Goal: Communication & Community: Answer question/provide support

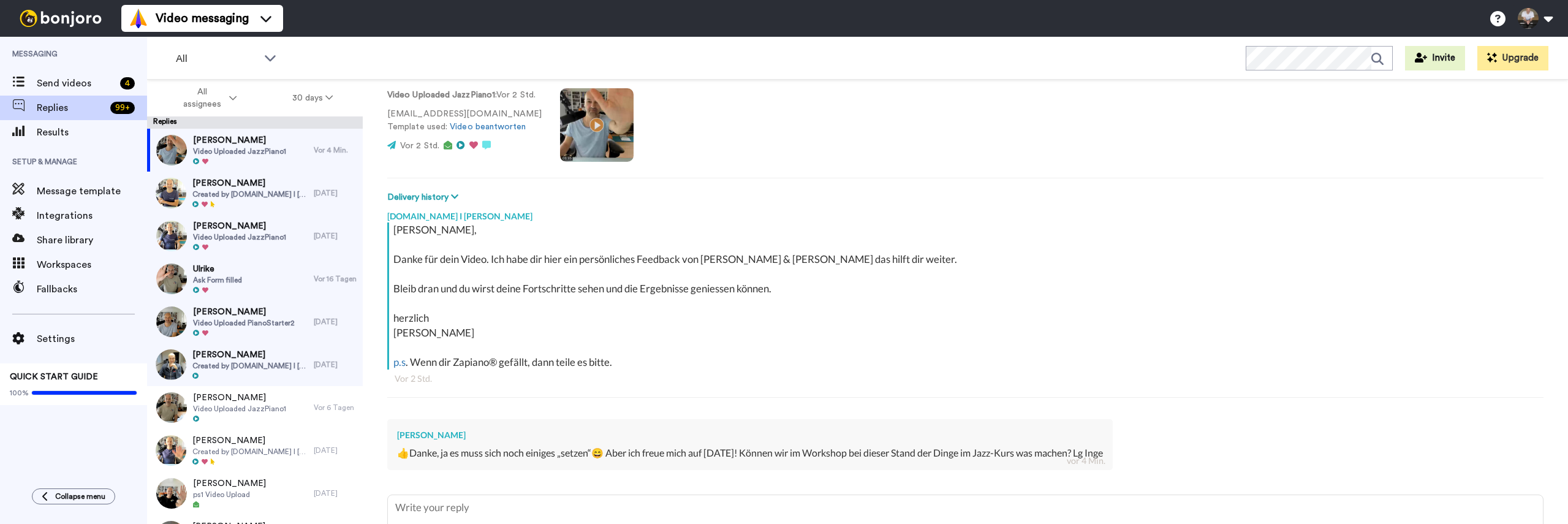
scroll to position [183, 0]
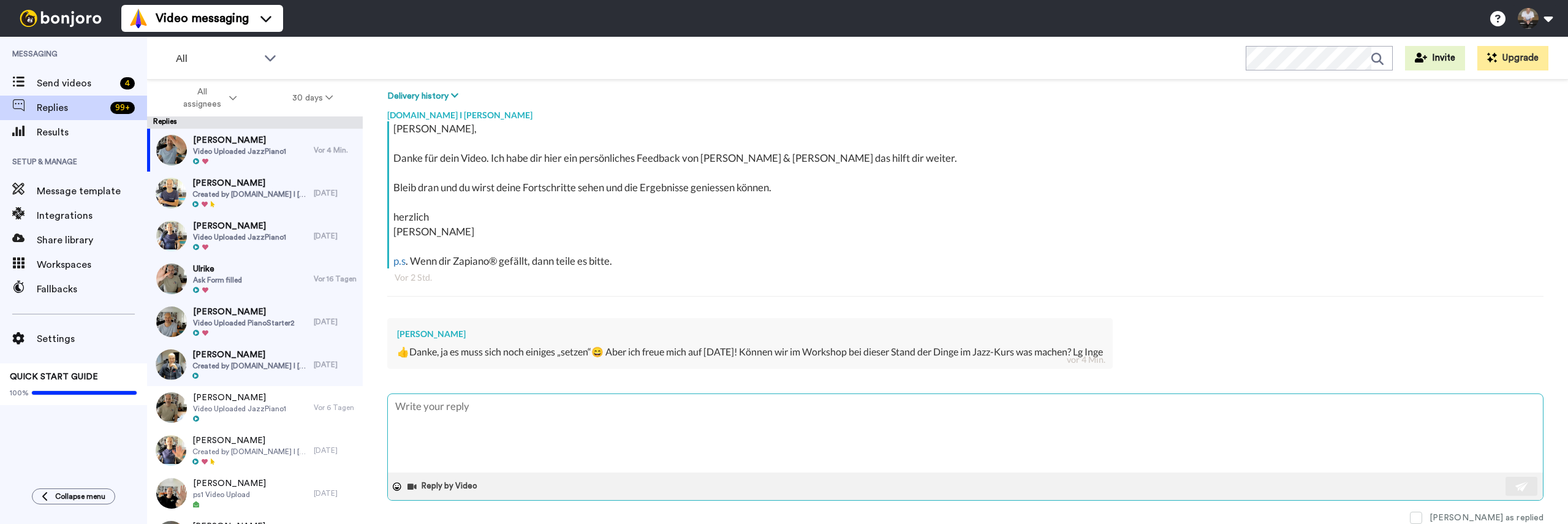
click at [546, 419] on textarea at bounding box center [965, 433] width 1155 height 78
type textarea "K"
type textarea "x"
type textarea "Kl"
type textarea "x"
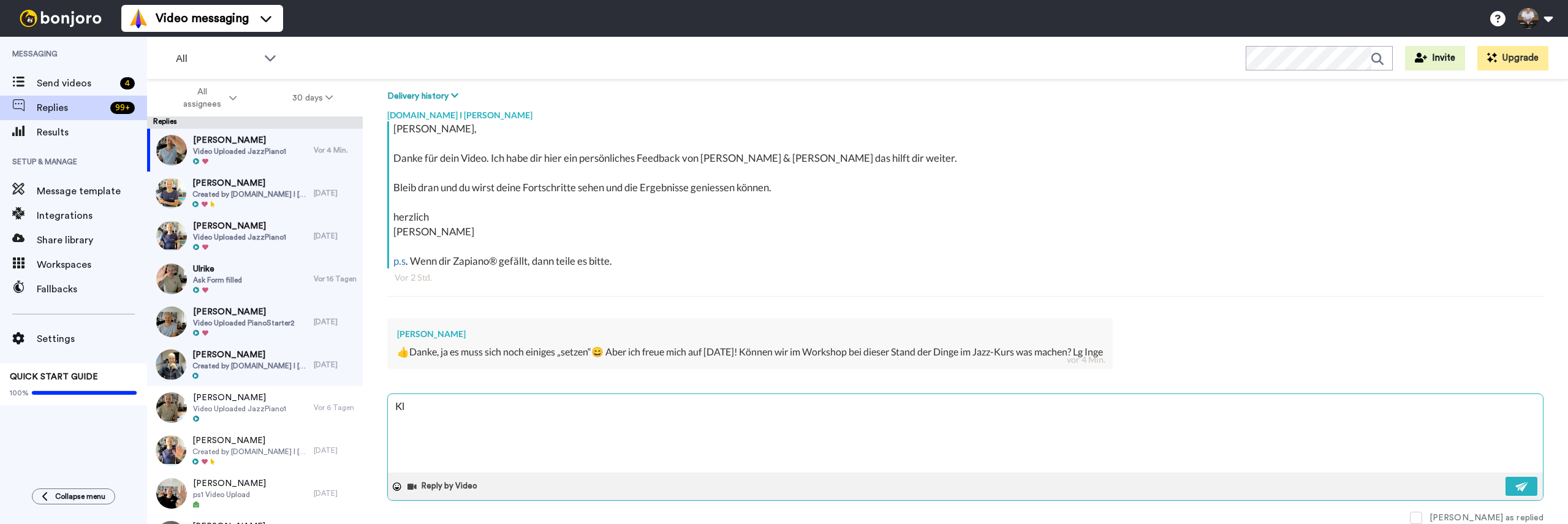
type textarea "Kla"
type textarea "x"
type textarea "Klar"
type textarea "x"
type textarea "Klar,"
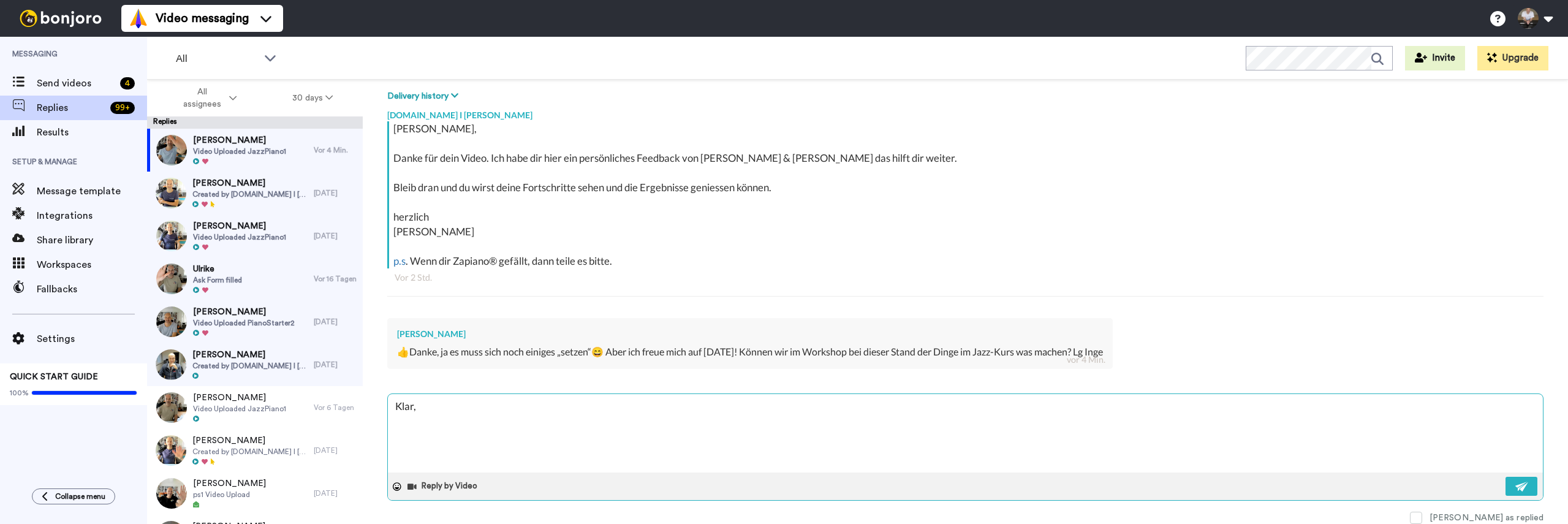
type textarea "x"
type textarea "Klar,"
type textarea "x"
type textarea "Klar, i"
type textarea "x"
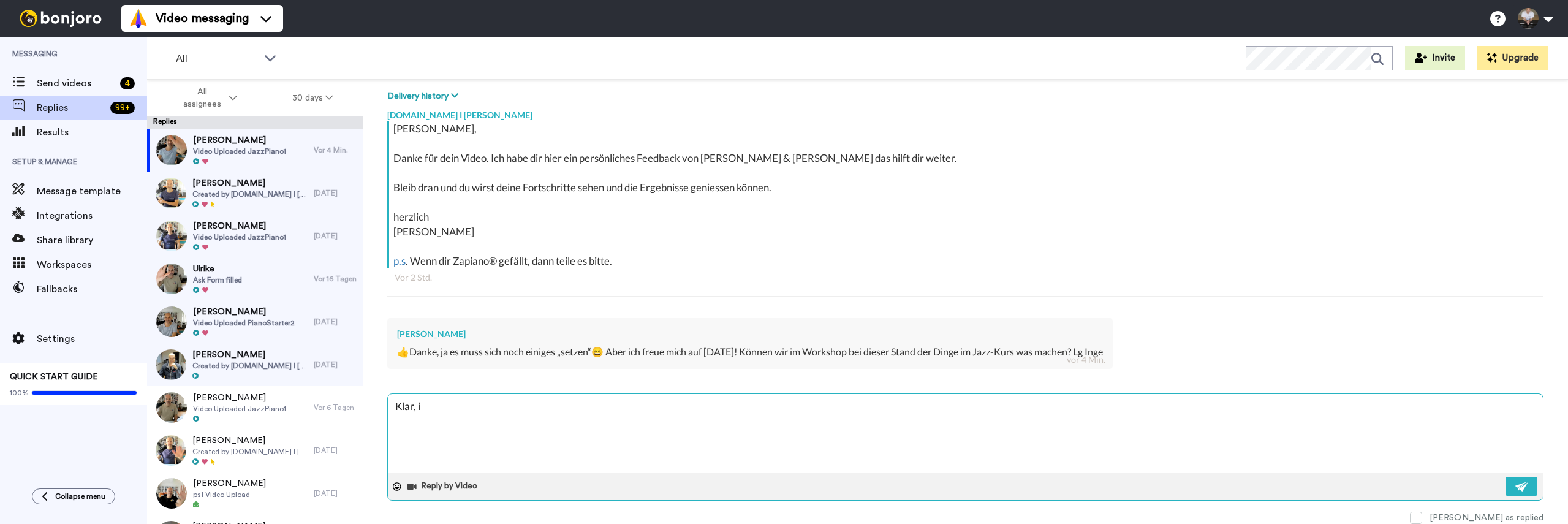
type textarea "Klar, ic"
type textarea "x"
type textarea "Klar, ich"
type textarea "x"
type textarea "Klar, ich"
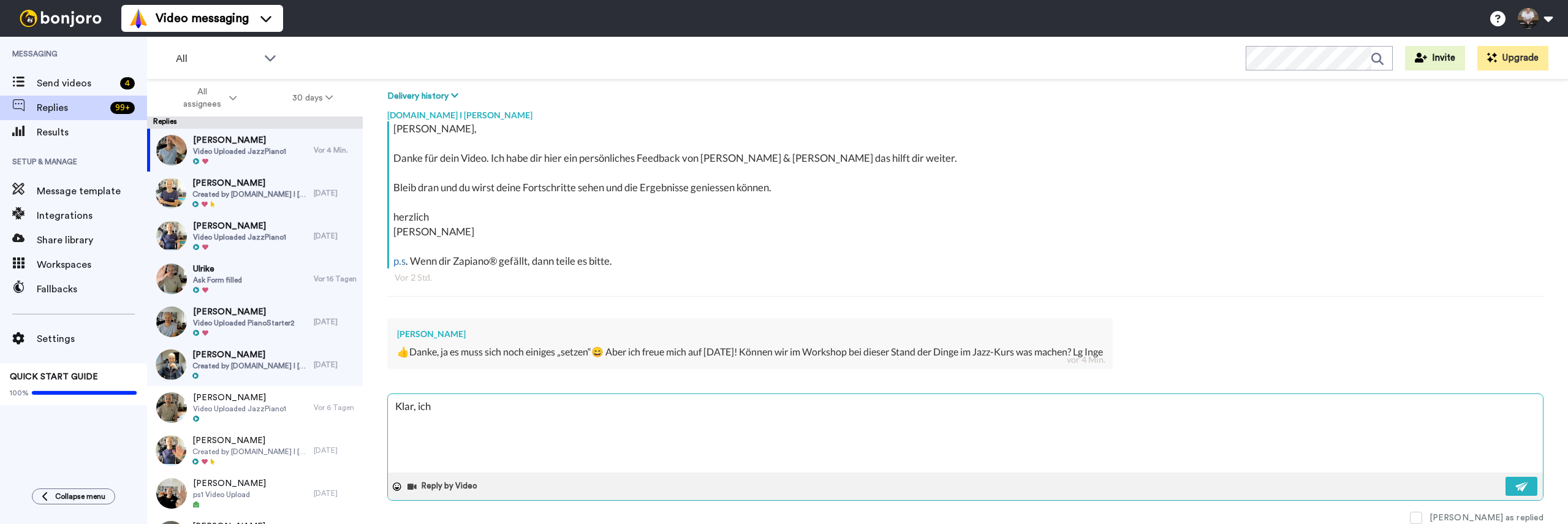
type textarea "x"
type textarea "Klar, ich k"
type textarea "x"
type textarea "Klar, ich ko"
type textarea "x"
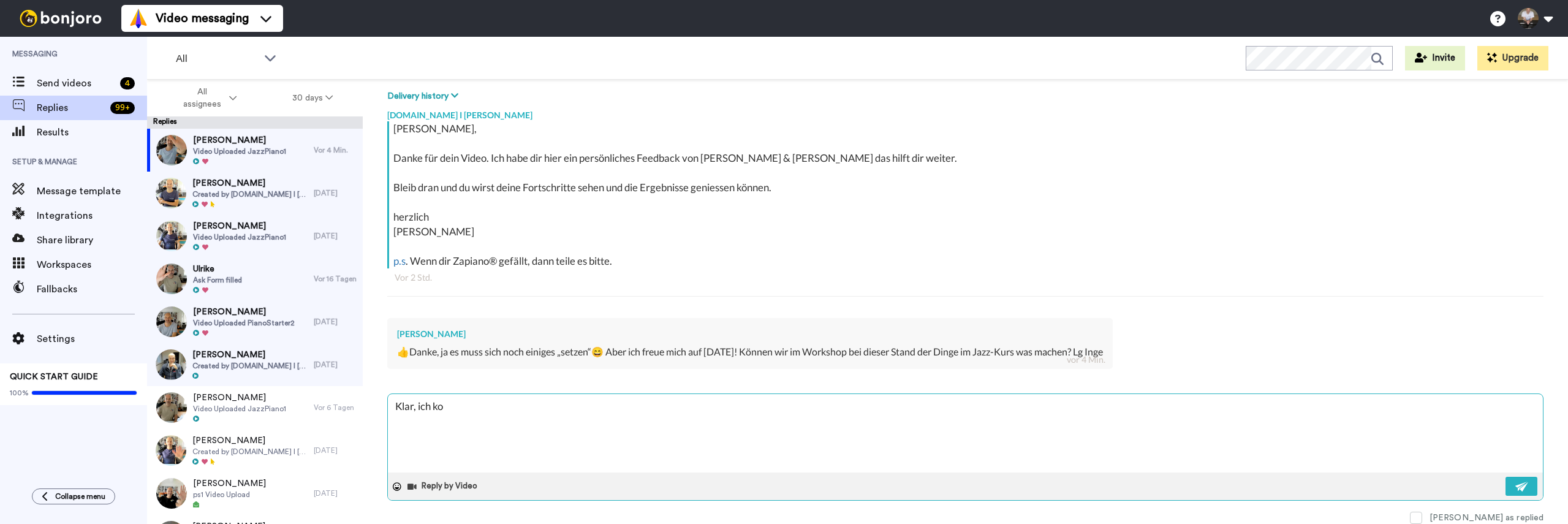
type textarea "Klar, ich kom"
type textarea "x"
type textarea "Klar, ich komm"
type textarea "x"
type textarea "Klar, ich komme"
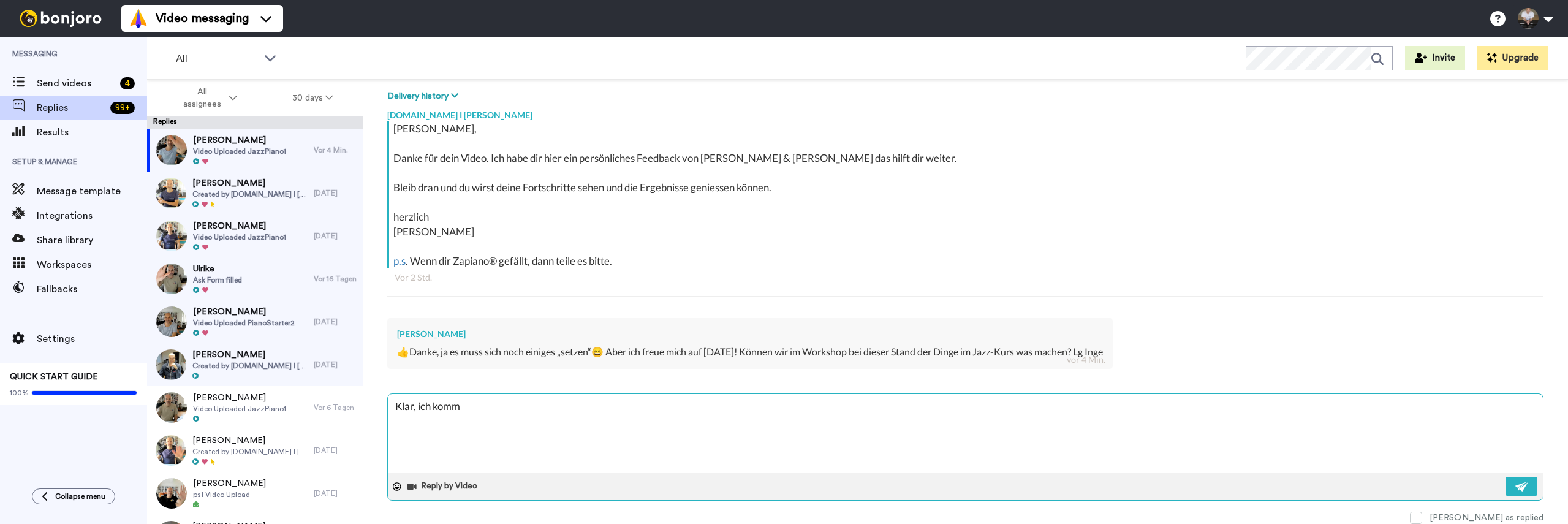
type textarea "x"
type textarea "Klar, ich komme"
type textarea "x"
type textarea "Klar, ich komme i"
type textarea "x"
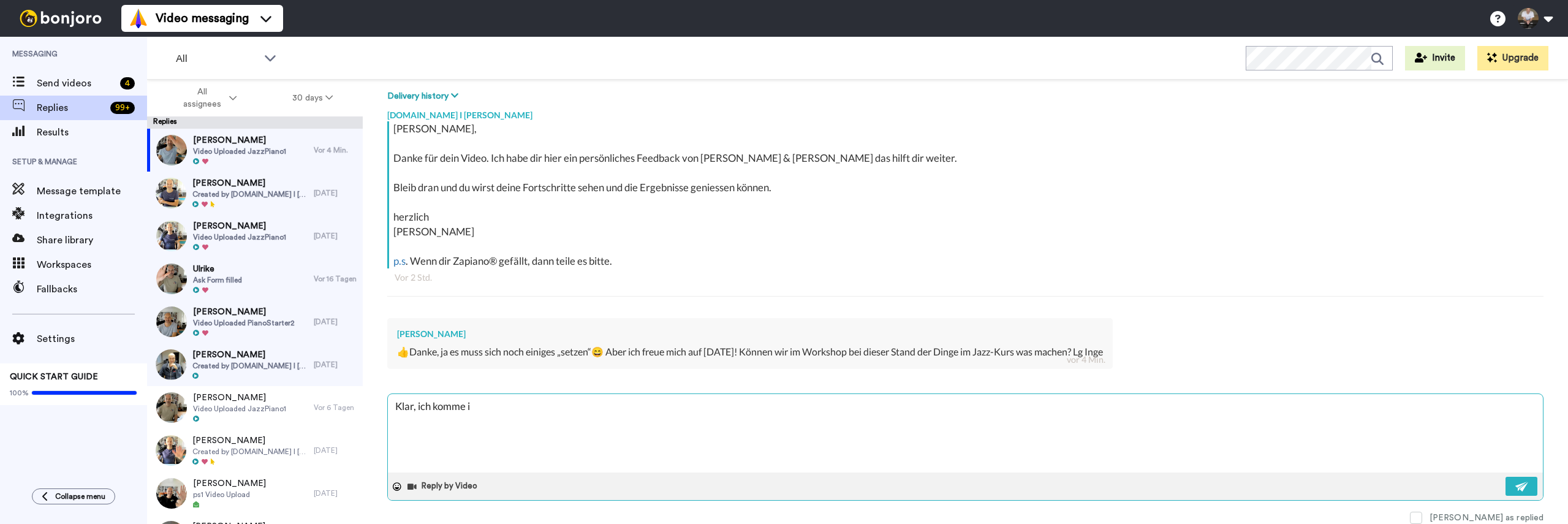
type textarea "Klar, ich komme in"
type textarea "x"
type textarea "Klar, ich komme ine"
type textarea "x"
type textarea "Klar, ich komme inez"
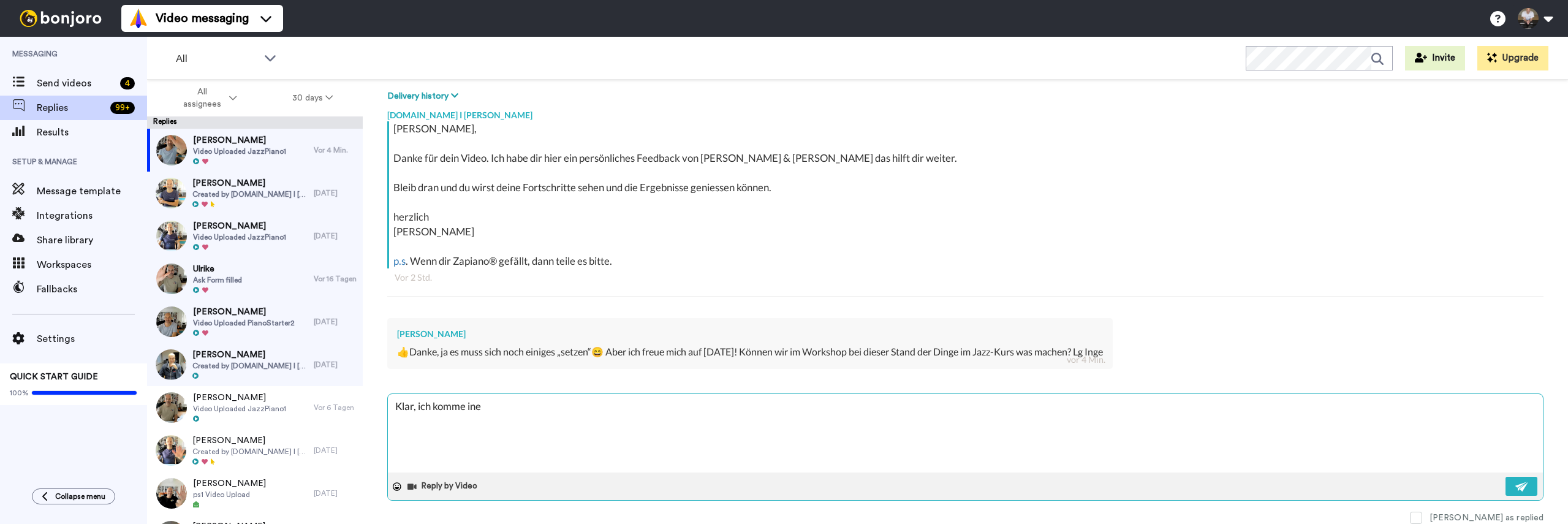
type textarea "x"
type textarea "Klar, ich komme ine"
type textarea "x"
type textarea "Klar, ich komme in"
type textarea "x"
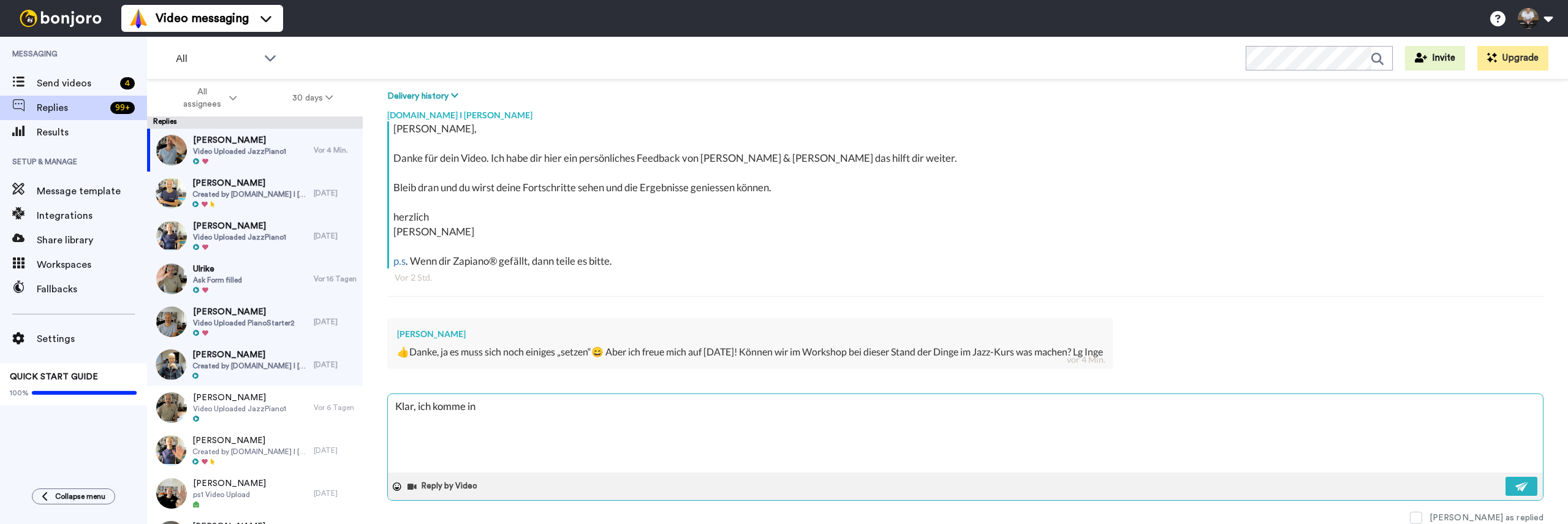
type textarea "Klar, ich komme i"
type textarea "x"
type textarea "Klar, ich komme"
type textarea "x"
type textarea "Klar, ich komme e"
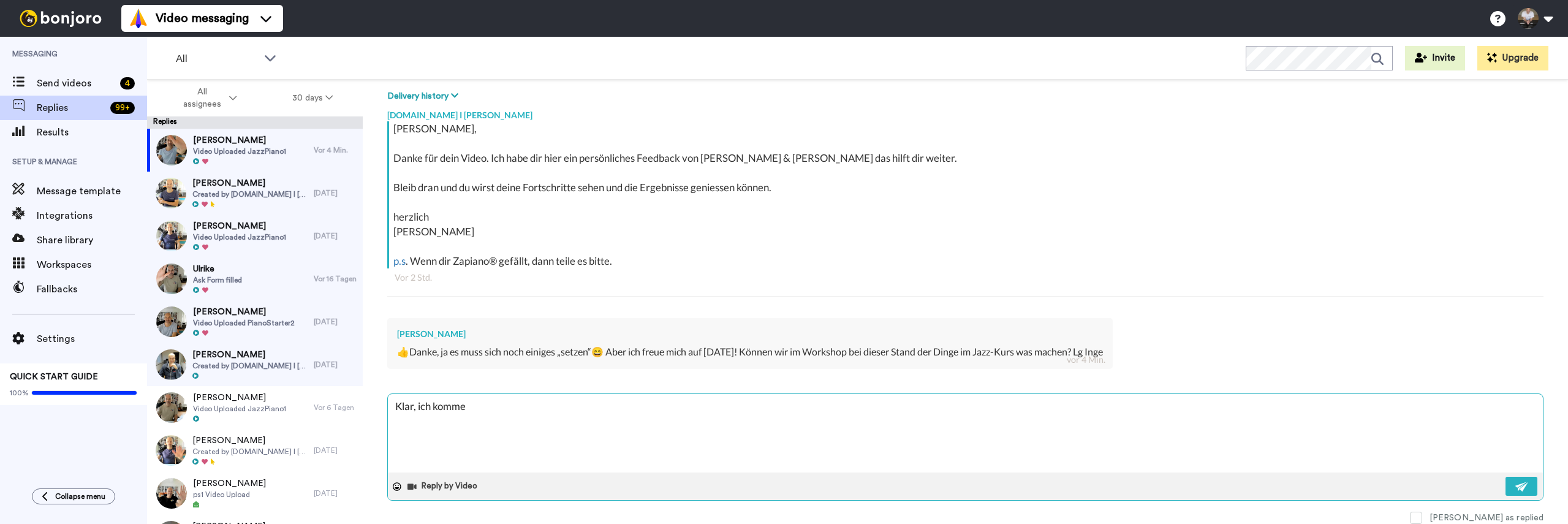
type textarea "x"
type textarea "Klar, ich komme ei"
type textarea "x"
type textarea "Klar, ich komme ein"
type textarea "x"
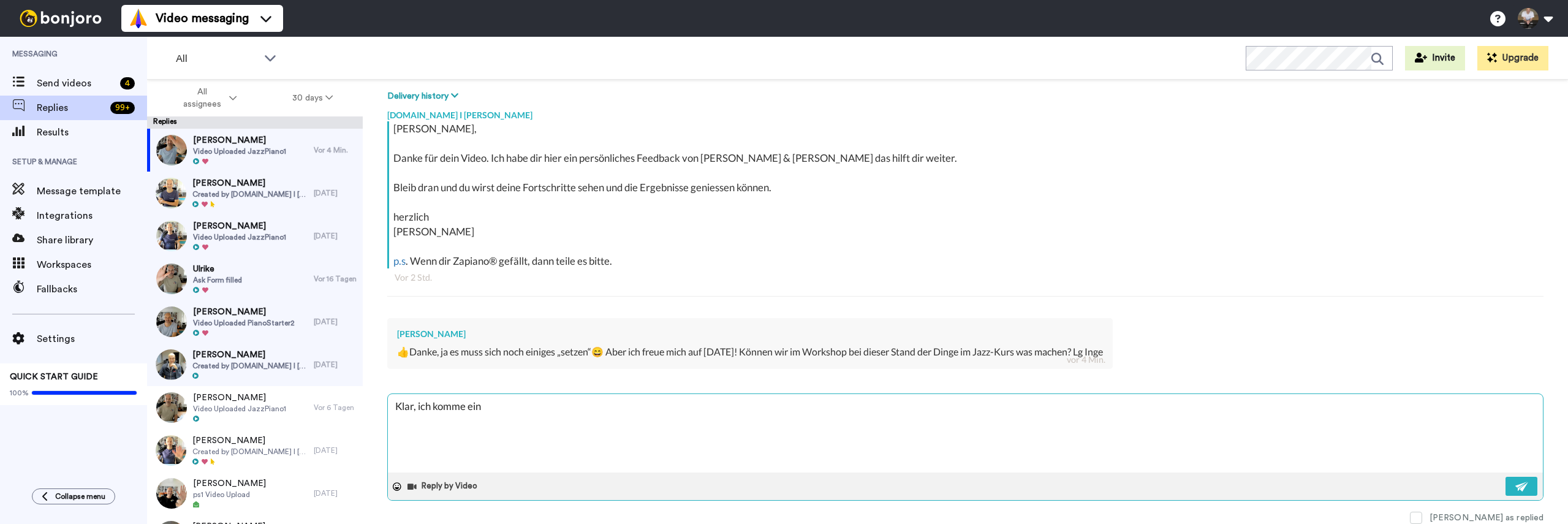
type textarea "Klar, ich komme einz"
type textarea "x"
type textarea "Klar, ich komme einzel"
type textarea "x"
type textarea "Klar, ich komme einzeln"
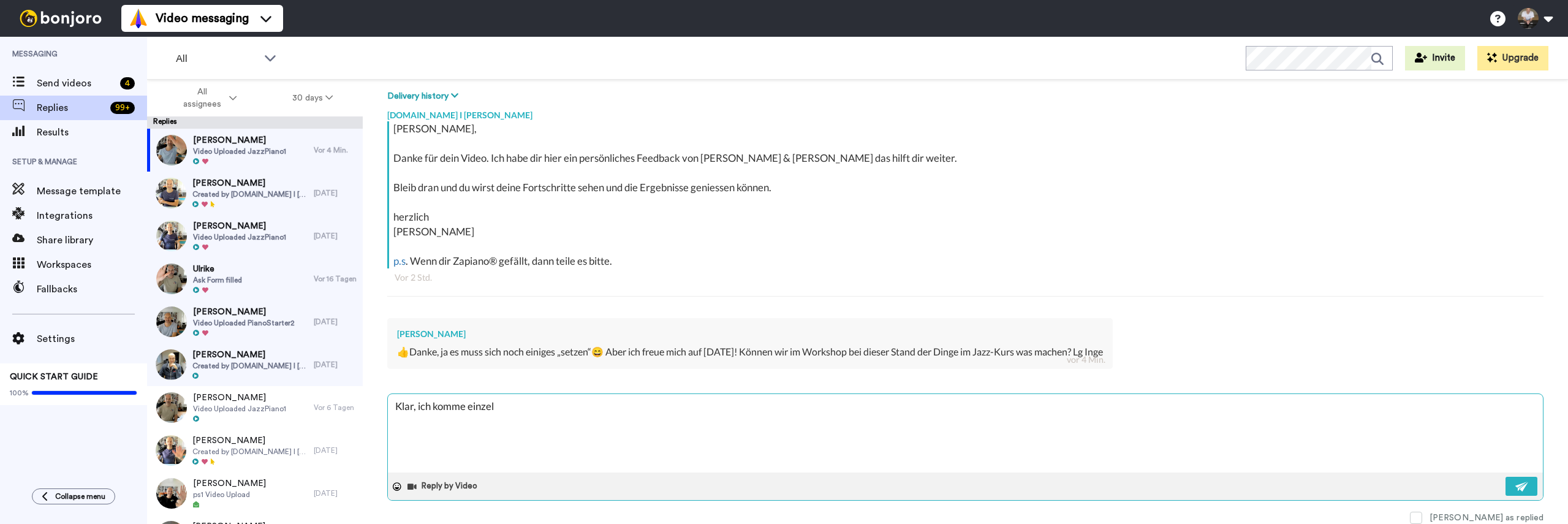
type textarea "x"
type textarea "Klar, ich komme einzeln"
type textarea "x"
type textarea "Klar, ich komme einzeln j"
type textarea "x"
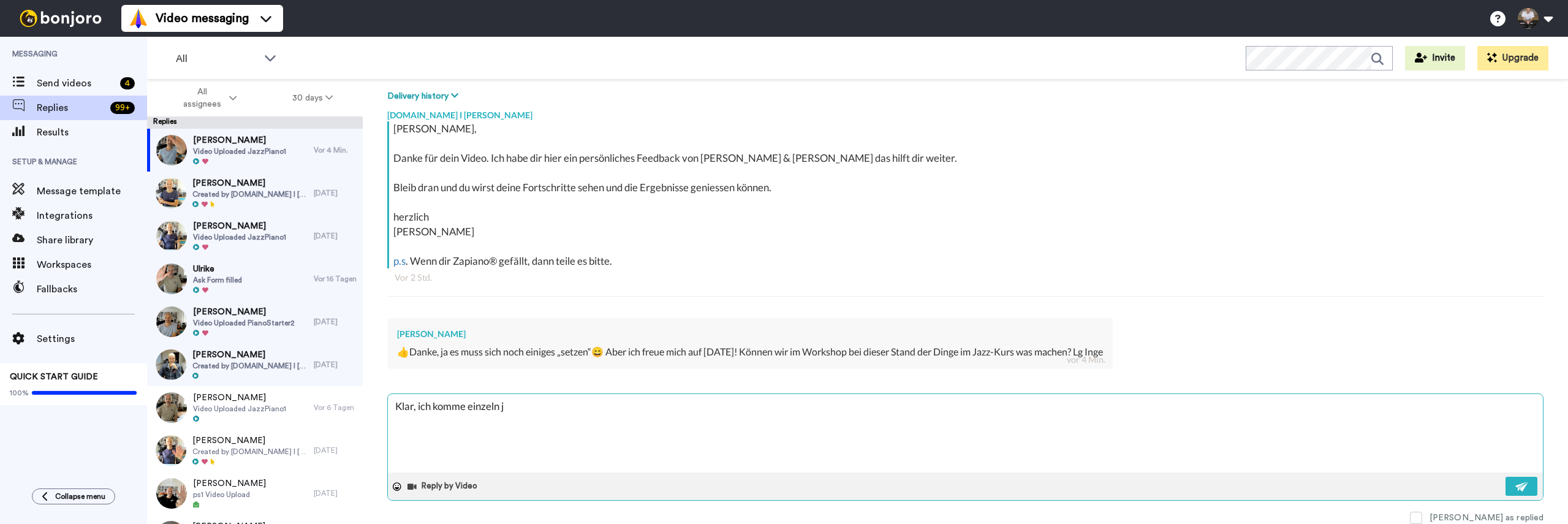
type textarea "Klar, ich komme einzeln je"
type textarea "x"
type textarea "Klar, ich komme einzeln [DEMOGRAPHIC_DATA]"
type textarea "x"
type textarea "Klar, ich komme einzeln jewe"
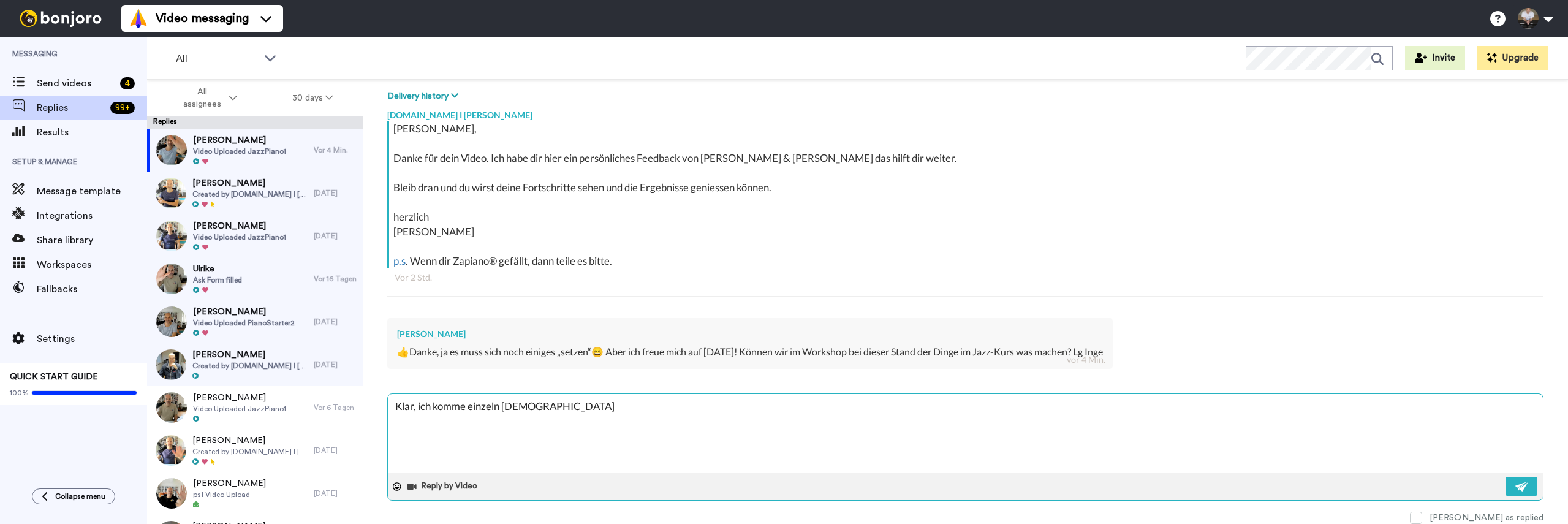
type textarea "x"
type textarea "Klar, ich komme einzeln jewei"
type textarea "x"
type textarea "Klar, ich komme einzeln jeweil"
type textarea "x"
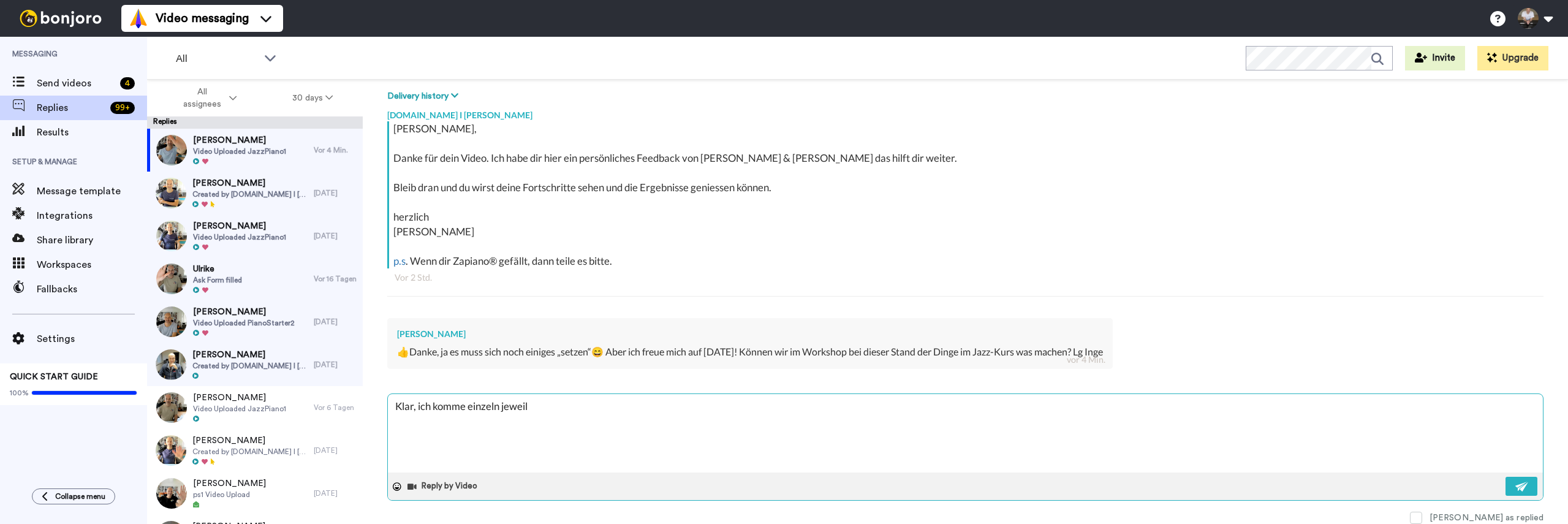
type textarea "Klar, ich komme einzeln jeweils"
type textarea "x"
type textarea "Klar, ich komme einzeln jeweils"
type textarea "x"
type textarea "Klar, ich komme einzeln jeweils z"
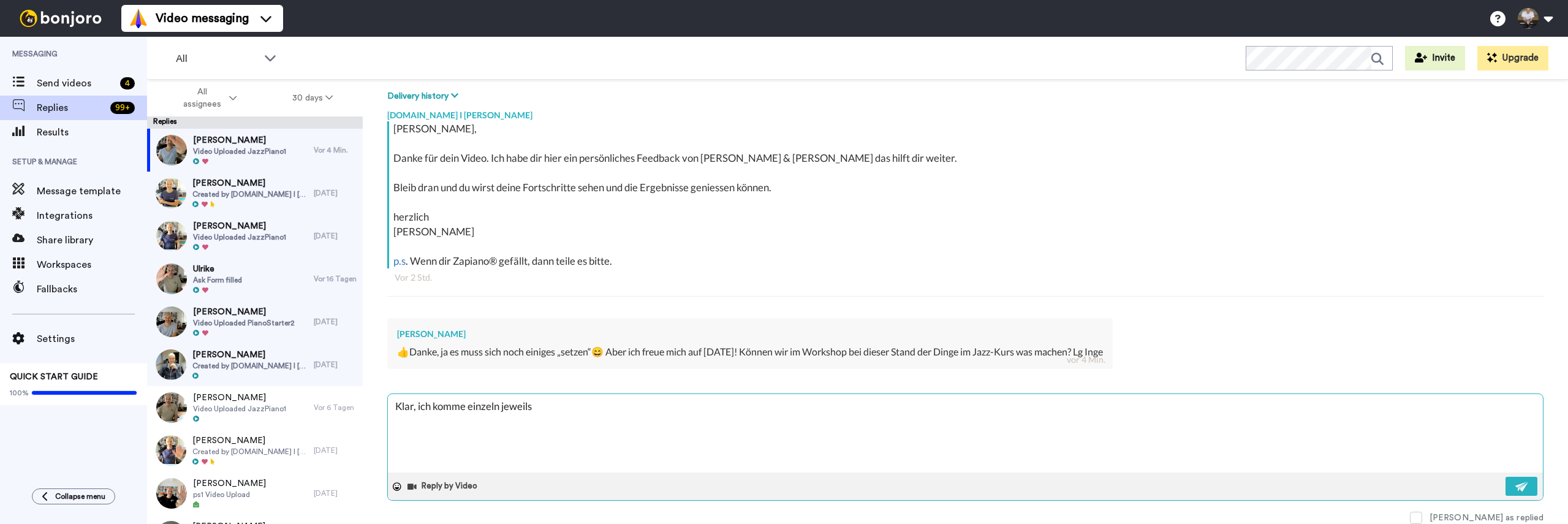
type textarea "x"
type textarea "Klar, ich komme einzeln jeweils zu"
type textarea "x"
type textarea "Klar, ich komme einzeln jeweils zu"
type textarea "x"
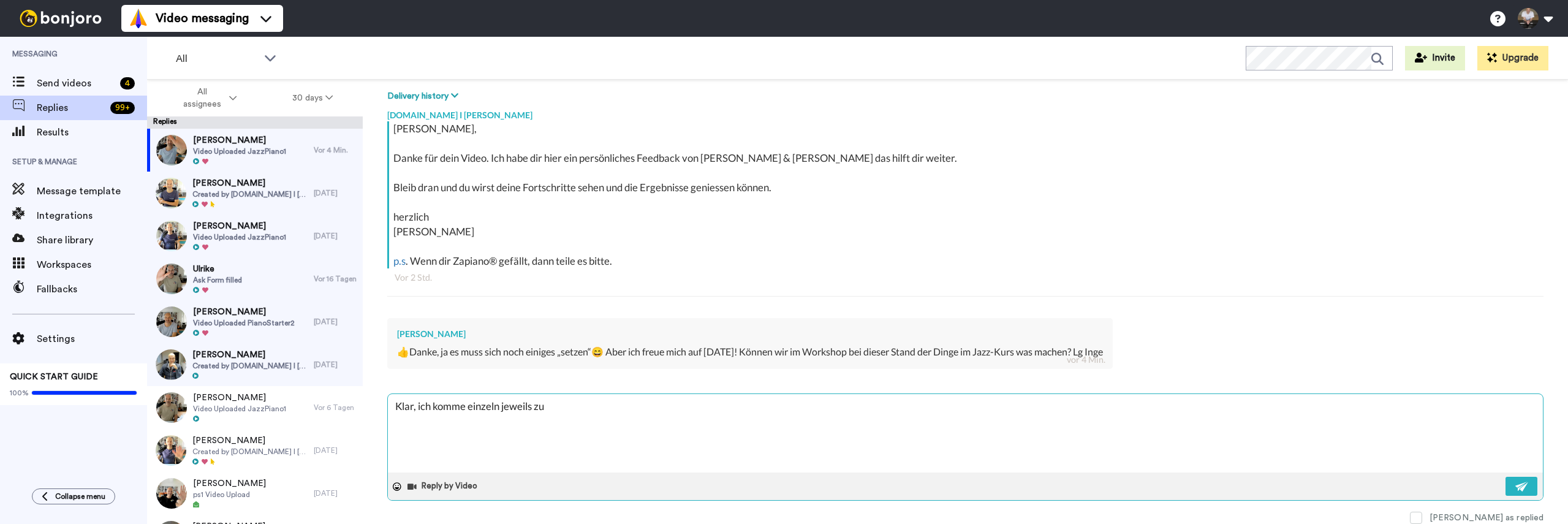
type textarea "Klar, ich komme einzeln jeweils zu e"
type textarea "x"
type textarea "Klar, ich komme einzeln jeweils zu eu"
type textarea "x"
type textarea "Klar, ich komme einzeln jeweils zu euc"
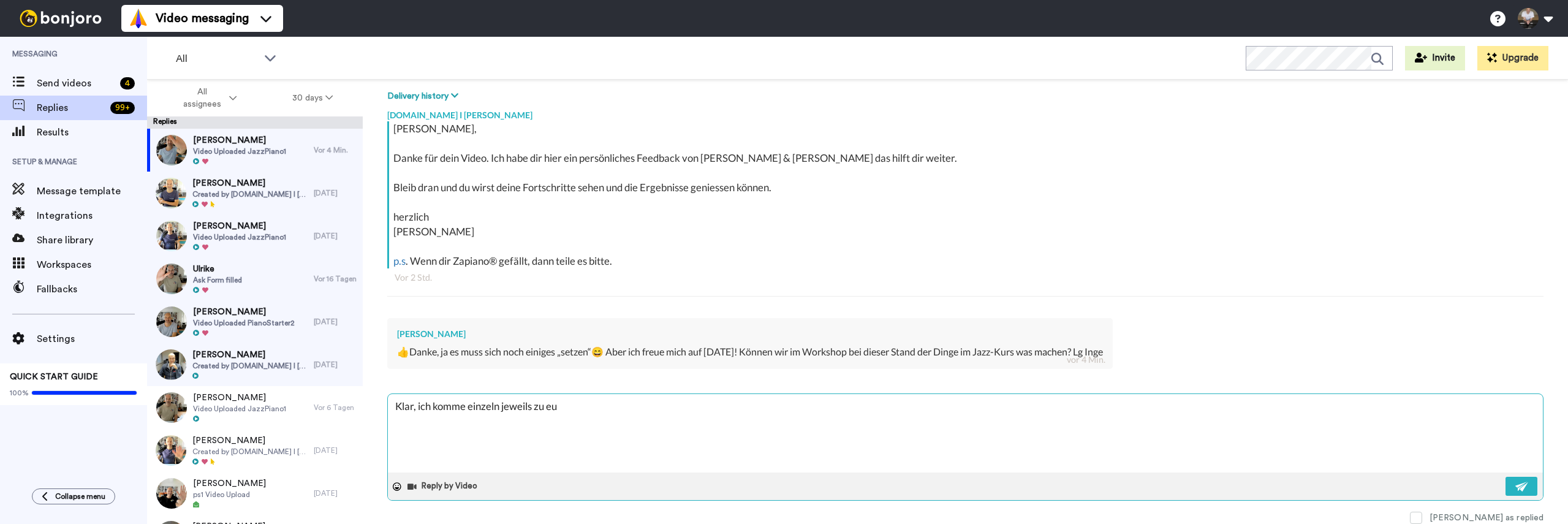
type textarea "x"
type textarea "Klar, ich komme einzeln jeweils zu euch"
type textarea "x"
type textarea "Klar, ich komme einzeln jeweils zu euch"
type textarea "x"
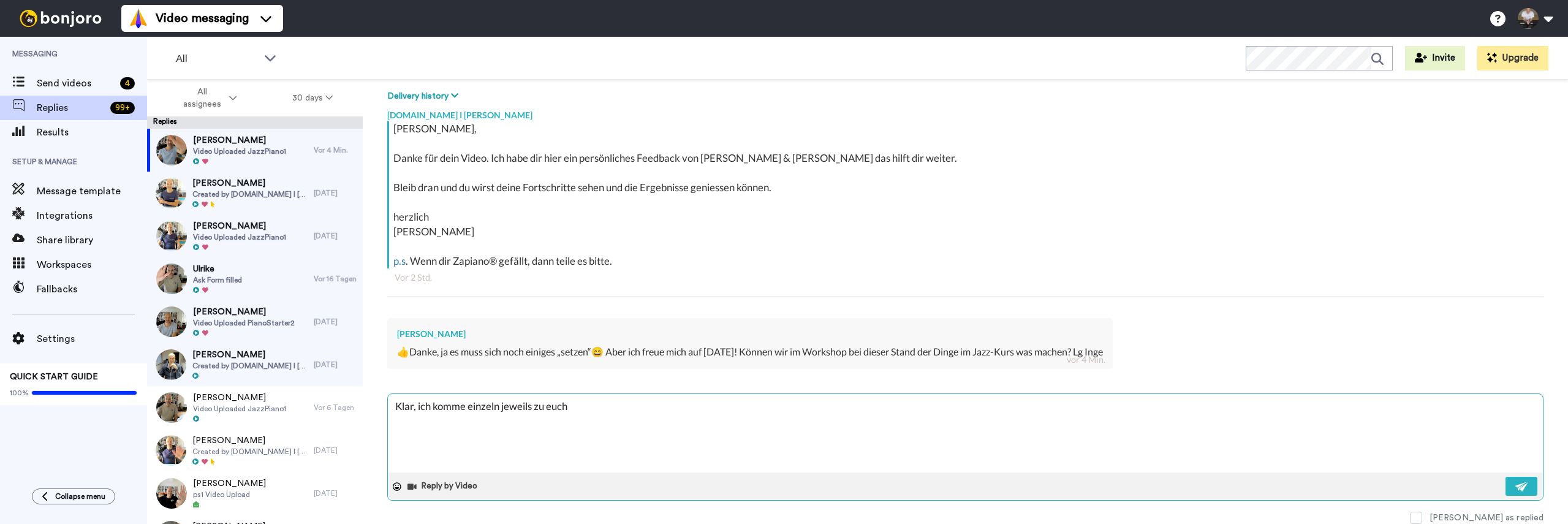
type textarea "Klar, ich komme einzeln jeweils zu euch u"
type textarea "x"
type textarea "Klar, ich komme einzeln jeweils zu euch un"
type textarea "x"
type textarea "Klar, ich komme einzeln jeweils zu euch und"
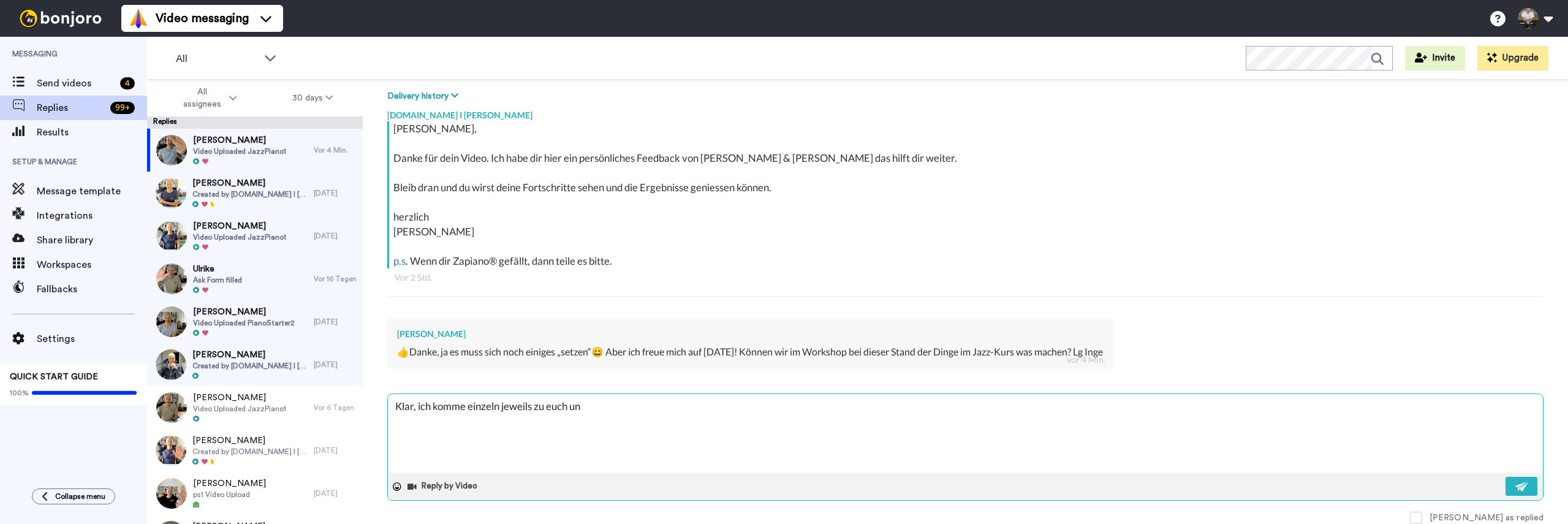
type textarea "x"
type textarea "Klar, ich komme einzeln jeweils zu euch und"
type textarea "x"
type textarea "Klar, ich komme einzeln jeweils zu euch und g"
type textarea "x"
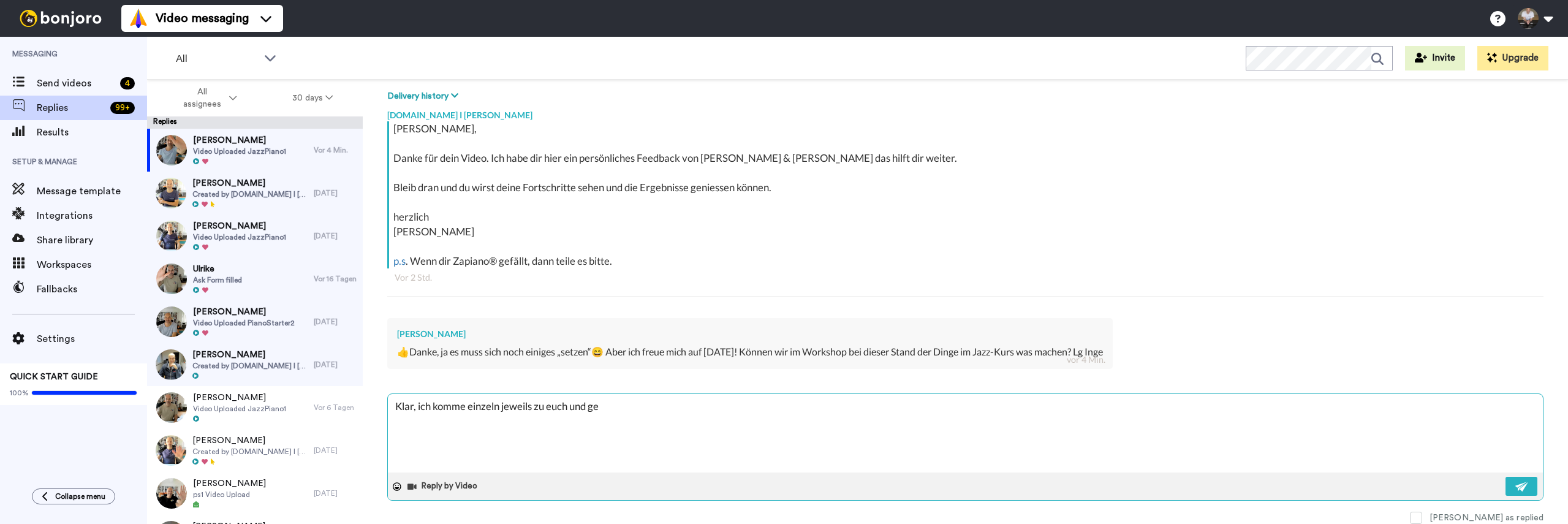
type textarea "Klar, ich komme einzeln jeweils zu euch und geh"
type textarea "x"
type textarea "Klar, ich komme einzeln jeweils zu euch und gehe"
type textarea "x"
type textarea "Klar, ich komme einzeln jeweils zu euch und gehe"
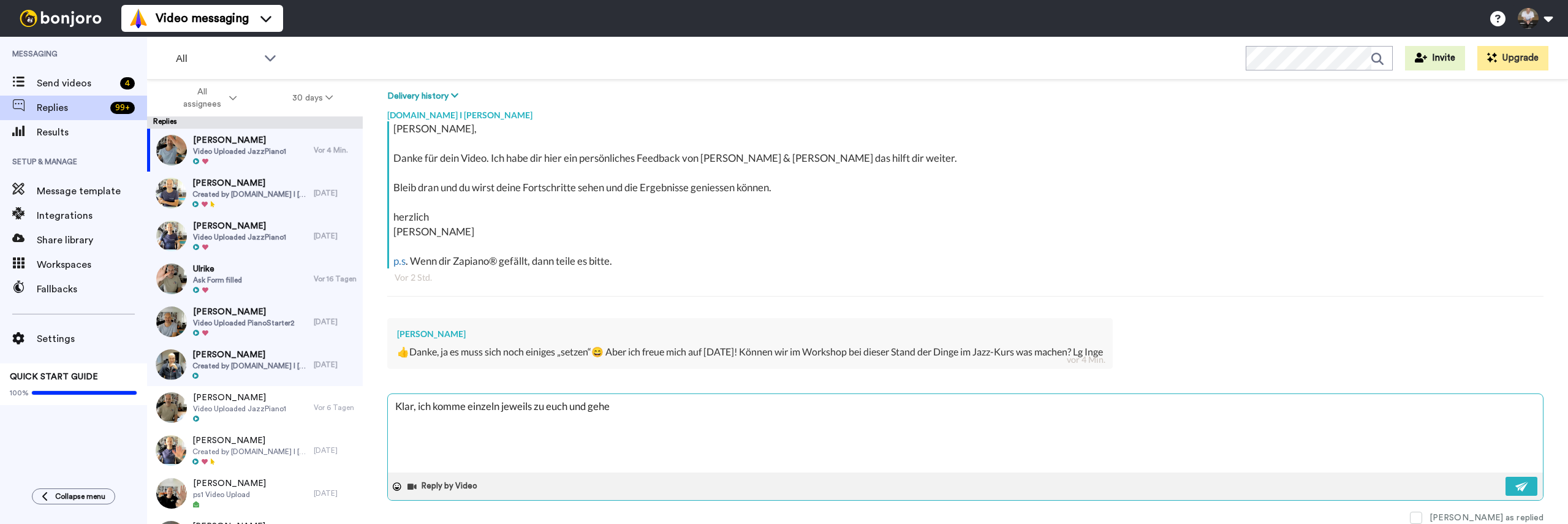
type textarea "x"
type textarea "Klar, ich komme einzeln jeweils zu euch und gehe v"
type textarea "x"
type textarea "Klar, ich komme einzeln jeweils zu euch und gehe vo"
type textarea "x"
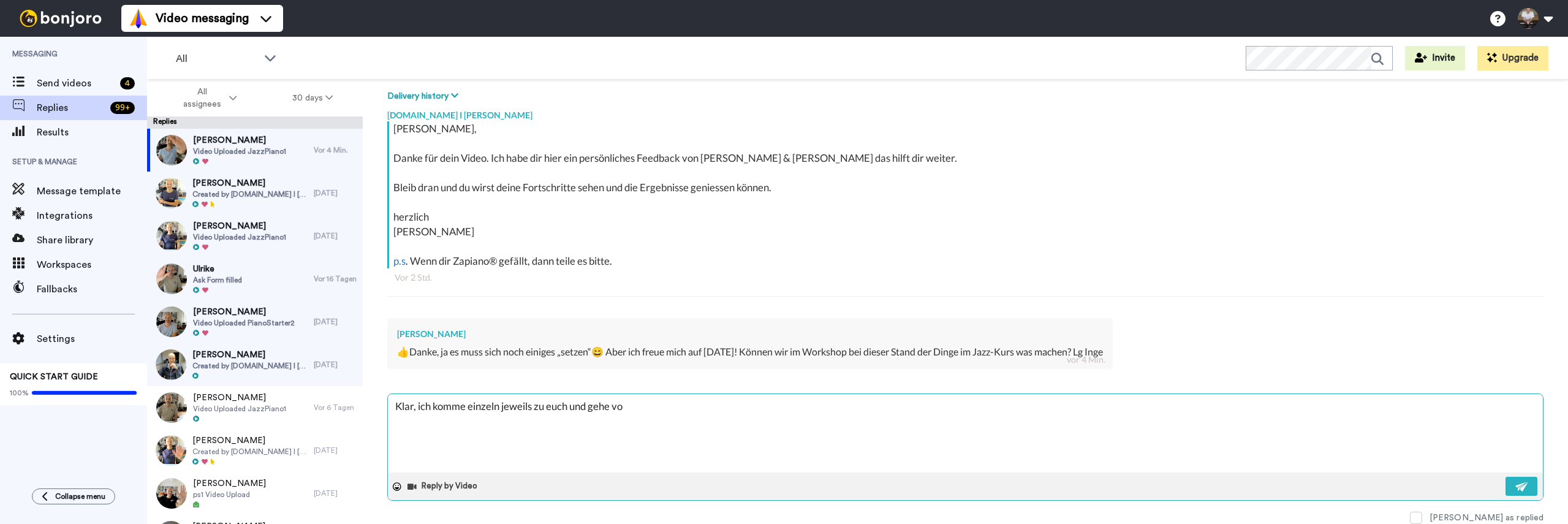
type textarea "Klar, ich komme einzeln jeweils zu euch und gehe vol"
type textarea "x"
type textarea "Klar, ich komme einzeln jeweils zu euch und gehe voll"
type textarea "x"
type textarea "Klar, ich komme einzeln jeweils zu euch und gehe voll"
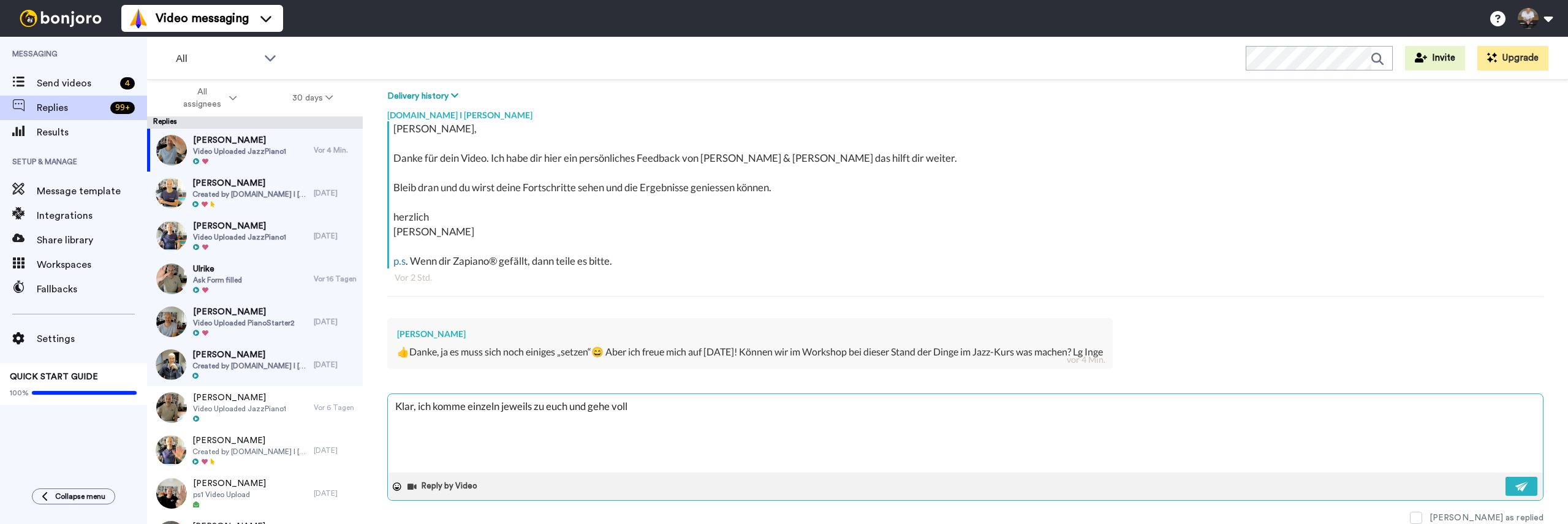
type textarea "x"
type textarea "Klar, ich komme einzeln jeweils zu euch und gehe voll a"
type textarea "x"
type textarea "Klar, ich komme einzeln jeweils zu euch und gehe voll au"
type textarea "x"
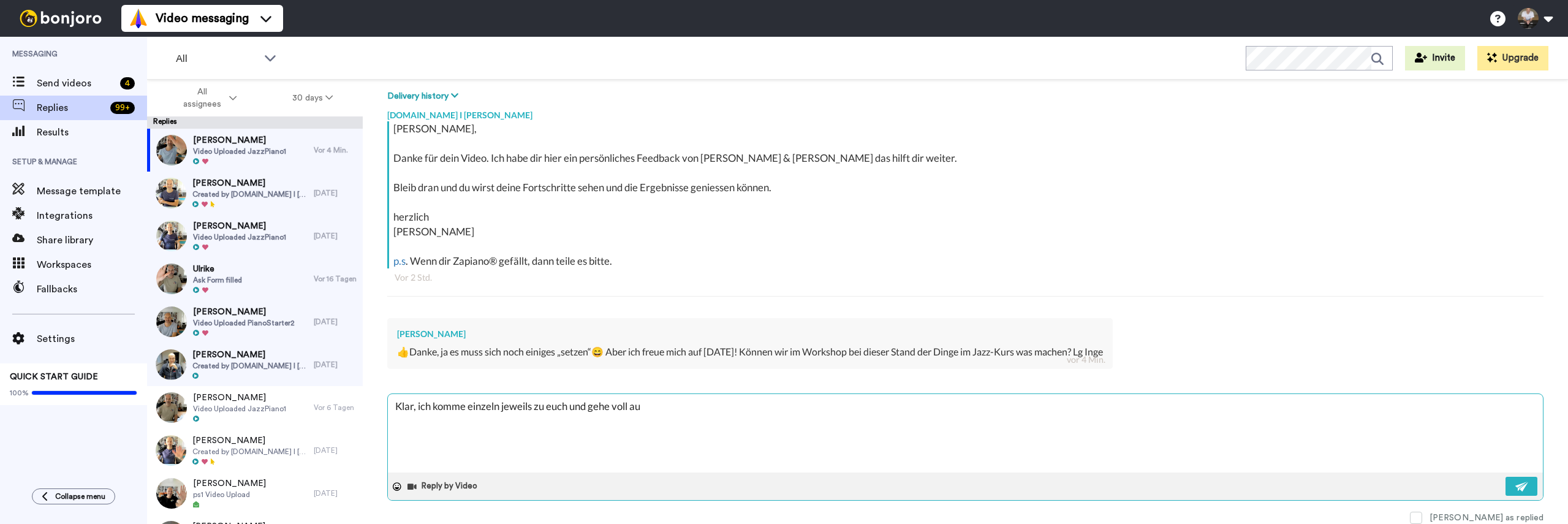
type textarea "Klar, ich komme einzeln jeweils zu euch und gehe voll auf"
type textarea "x"
type textarea "Klar, ich komme einzeln jeweils zu euch und gehe voll auf"
type textarea "x"
type textarea "Klar, ich komme einzeln jeweils zu euch und gehe voll auf e"
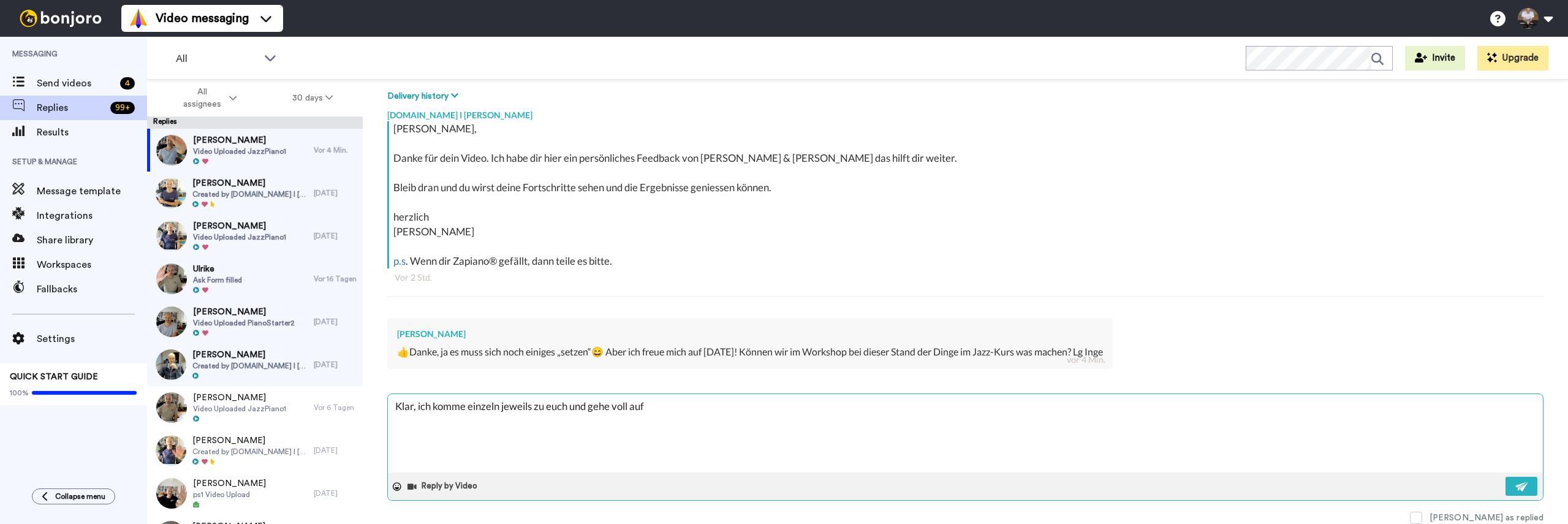
type textarea "x"
type textarea "Klar, ich komme einzeln jeweils zu euch und gehe voll auf eu"
type textarea "x"
type textarea "Klar, ich komme einzeln jeweils zu euch und gehe voll auf eur"
type textarea "x"
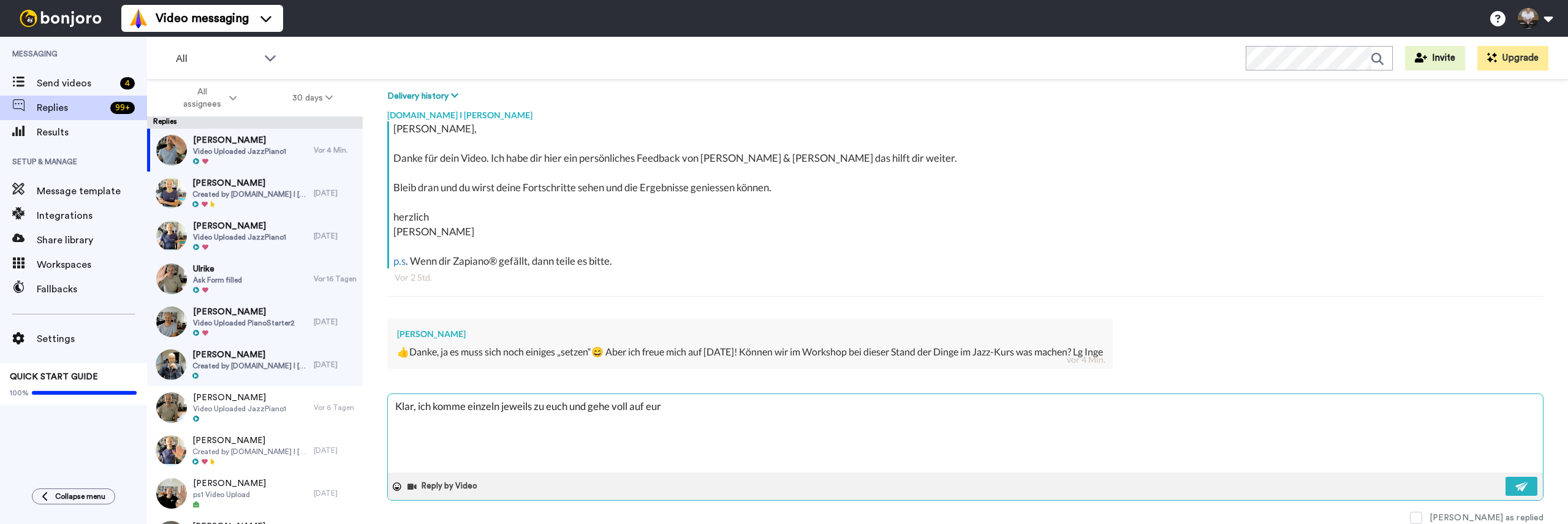
type textarea "Klar, ich komme einzeln jeweils zu euch und gehe voll auf eure"
type textarea "x"
type textarea "Klar, ich komme einzeln jeweils zu euch und gehe voll auf eure"
type textarea "x"
type textarea "Klar, ich komme einzeln jeweils zu euch und gehe voll auf eure B"
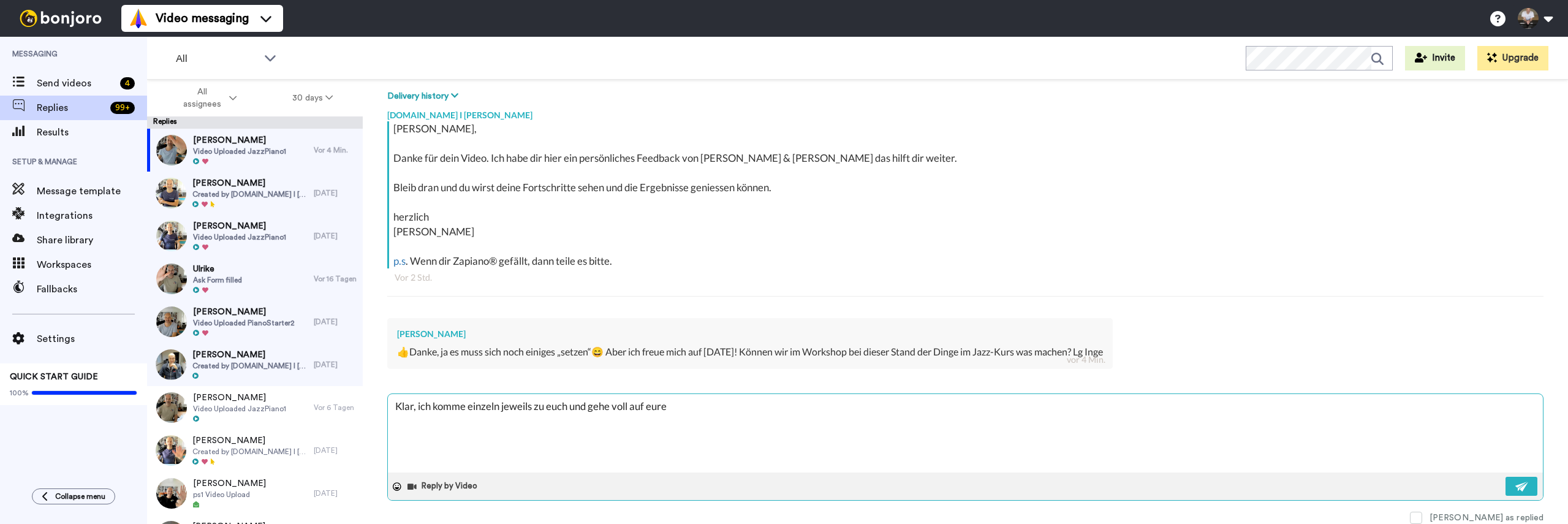
type textarea "x"
type textarea "Klar, ich komme einzeln jeweils zu euch und gehe voll auf eure Be"
type textarea "x"
type textarea "Klar, ich komme einzeln jeweils zu euch und gehe voll auf eure Bed"
type textarea "x"
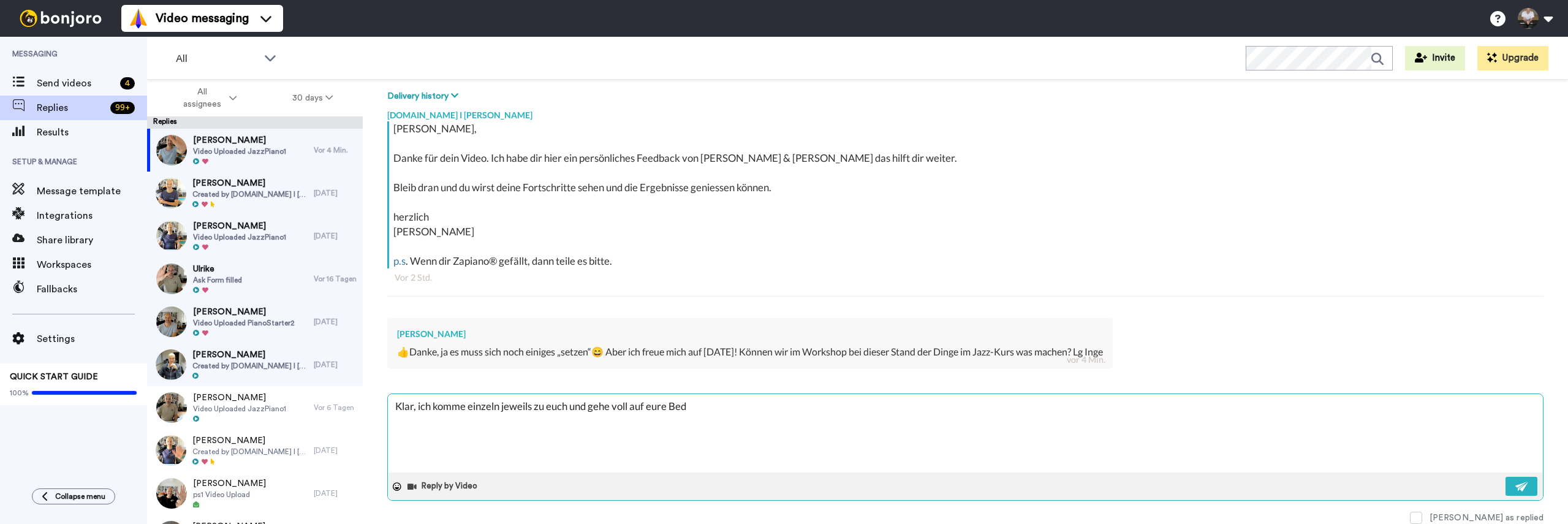
type textarea "Klar, ich komme einzeln jeweils zu euch und gehe voll auf eure Bedü"
type textarea "x"
type textarea "Klar, ich komme einzeln jeweils zu euch und gehe voll auf eure Bedür"
type textarea "x"
type textarea "Klar, ich komme einzeln jeweils zu euch und gehe voll auf eure Bedürf"
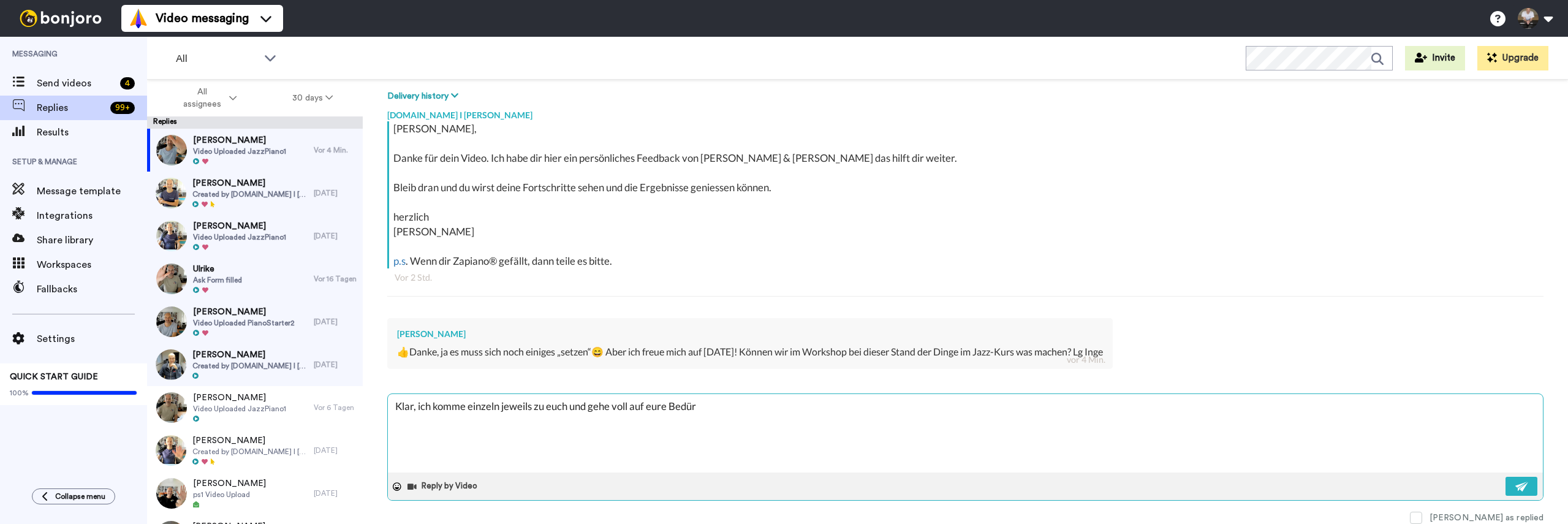
type textarea "x"
type textarea "Klar, ich komme einzeln jeweils zu euch und gehe voll auf eure Bedürfn"
type textarea "x"
type textarea "Klar, ich komme einzeln jeweils zu euch und gehe voll auf eure Bedürfni"
type textarea "x"
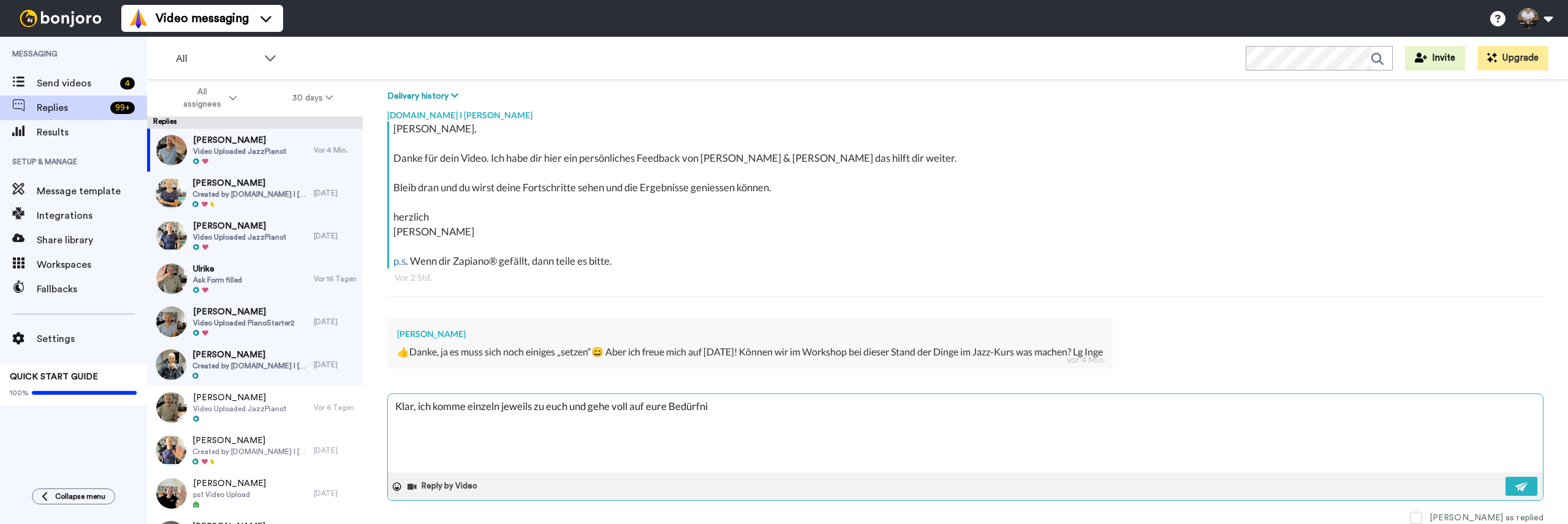
type textarea "Klar, ich komme einzeln jeweils zu euch und gehe voll auf eure Bedürfnis"
type textarea "x"
type textarea "Klar, ich komme einzeln jeweils zu euch und gehe voll auf eure Bedürfniss"
type textarea "x"
type textarea "Klar, ich komme einzeln jeweils zu euch und gehe voll auf eure Bedürfnisse"
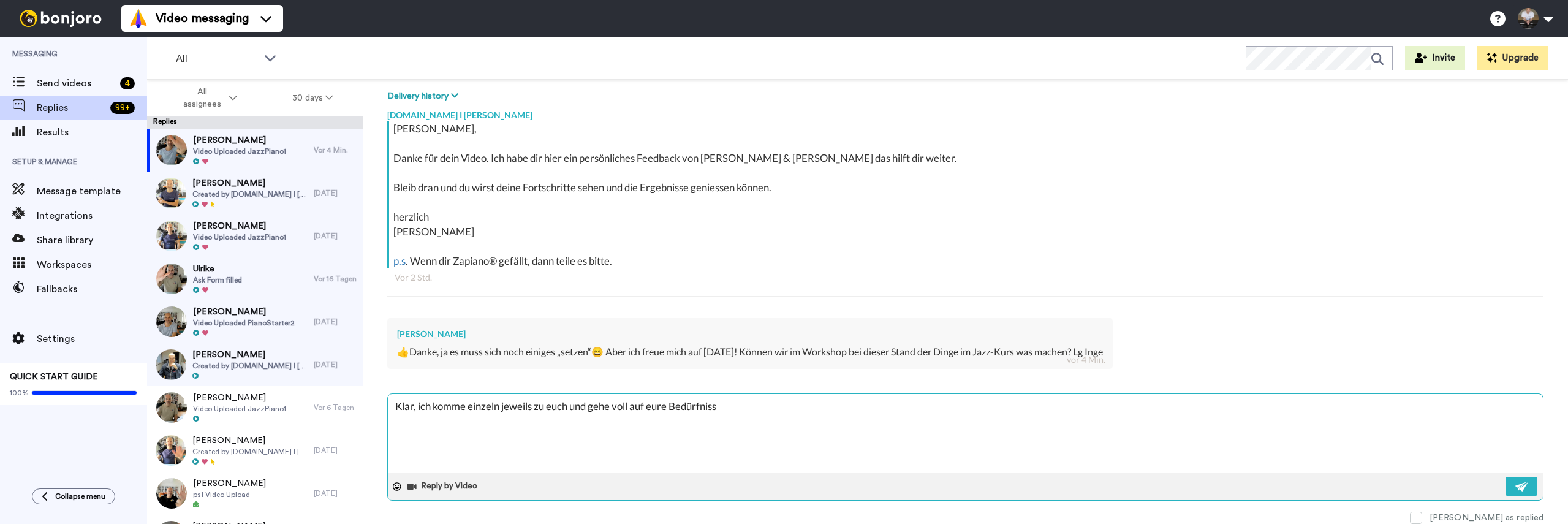
type textarea "x"
type textarea "Klar, ich komme einzeln jeweils zu euch und gehe voll auf eure Bedürfnisse"
type textarea "x"
type textarea "Klar, ich komme einzeln jeweils zu euch und gehe voll auf eure Bedürfnisse e"
type textarea "x"
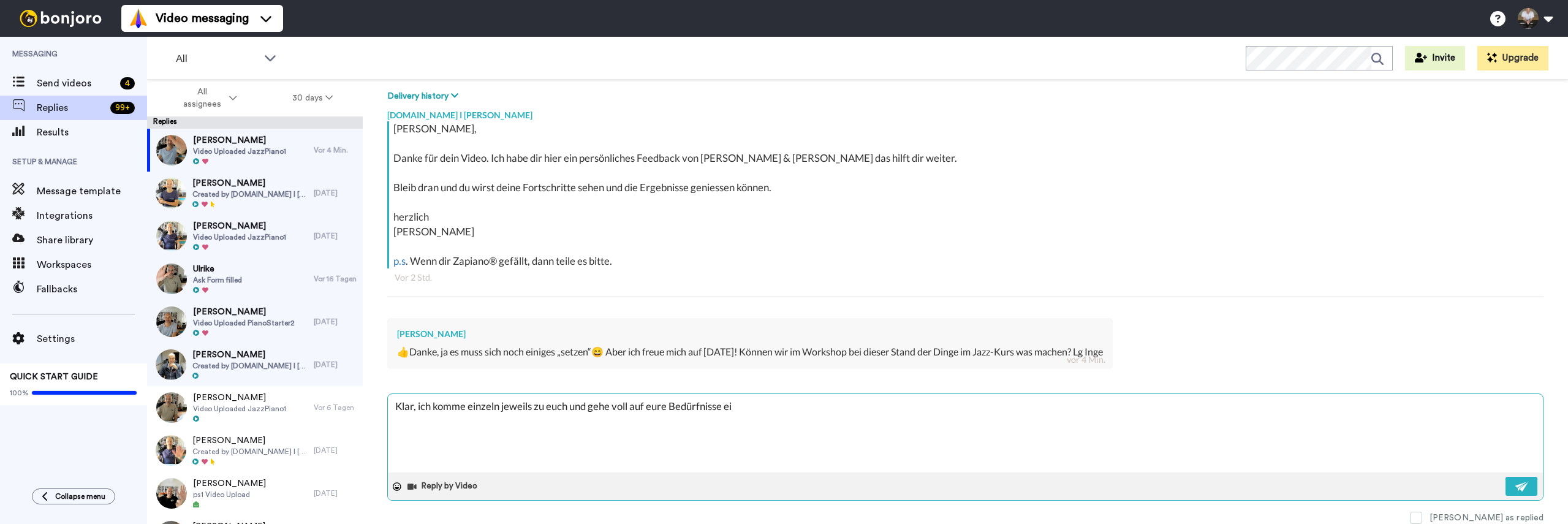
type textarea "Klar, ich komme einzeln jeweils zu euch und gehe voll auf eure Bedürfnisse ein"
type textarea "x"
type textarea "Klar, ich komme einzeln jeweils zu euch und gehe voll auf eure Bedürfnisse ein."
type textarea "x"
type textarea "Klar, ich komme einzeln jeweils zu euch und gehe voll auf eure Bedürfnisse ein."
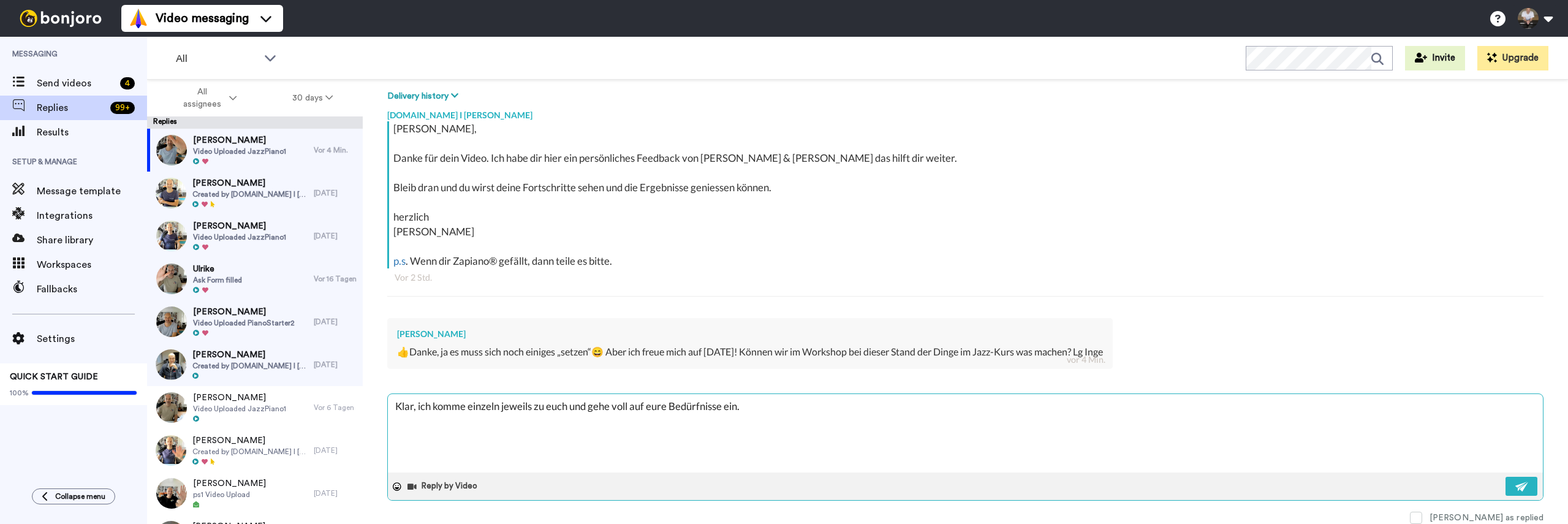
type textarea "x"
type textarea "Klar, ich komme einzeln jeweils zu euch und gehe voll auf eure Bedürfnisse ein.…"
type textarea "x"
type textarea "Klar, ich komme einzeln jeweils zu euch und gehe voll auf eure Bedürfnisse ein.…"
type textarea "x"
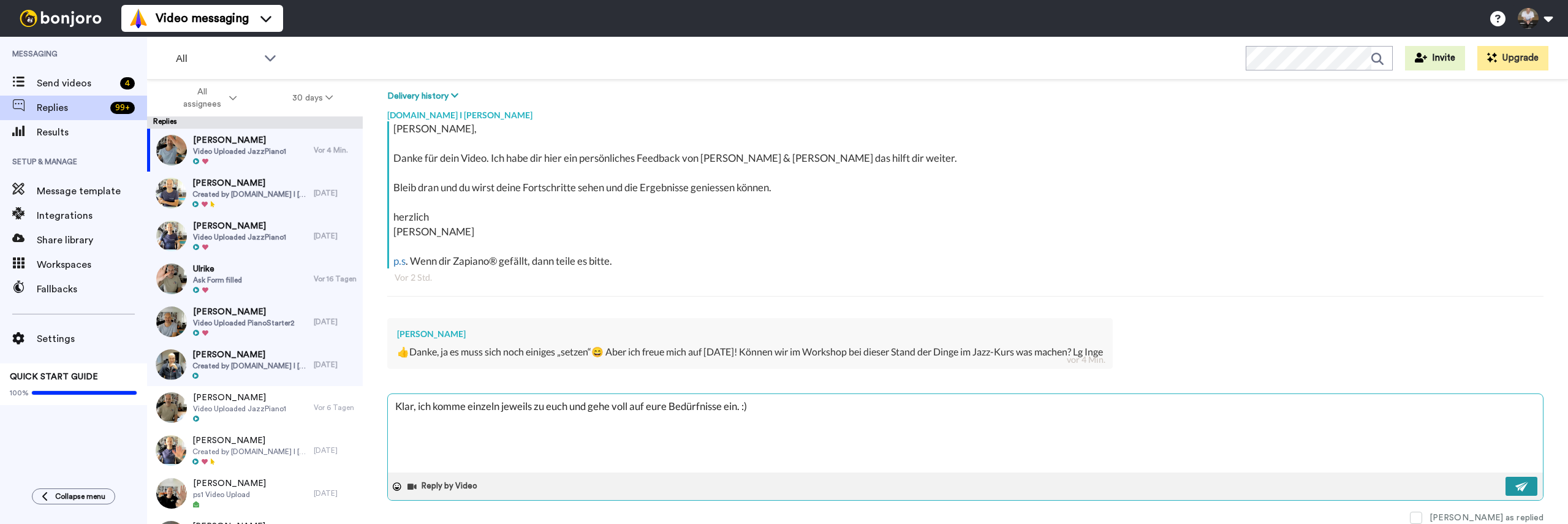
type textarea "Klar, ich komme einzeln jeweils zu euch und gehe voll auf eure Bedürfnisse ein.…"
click at [1515, 484] on img at bounding box center [1521, 485] width 13 height 10
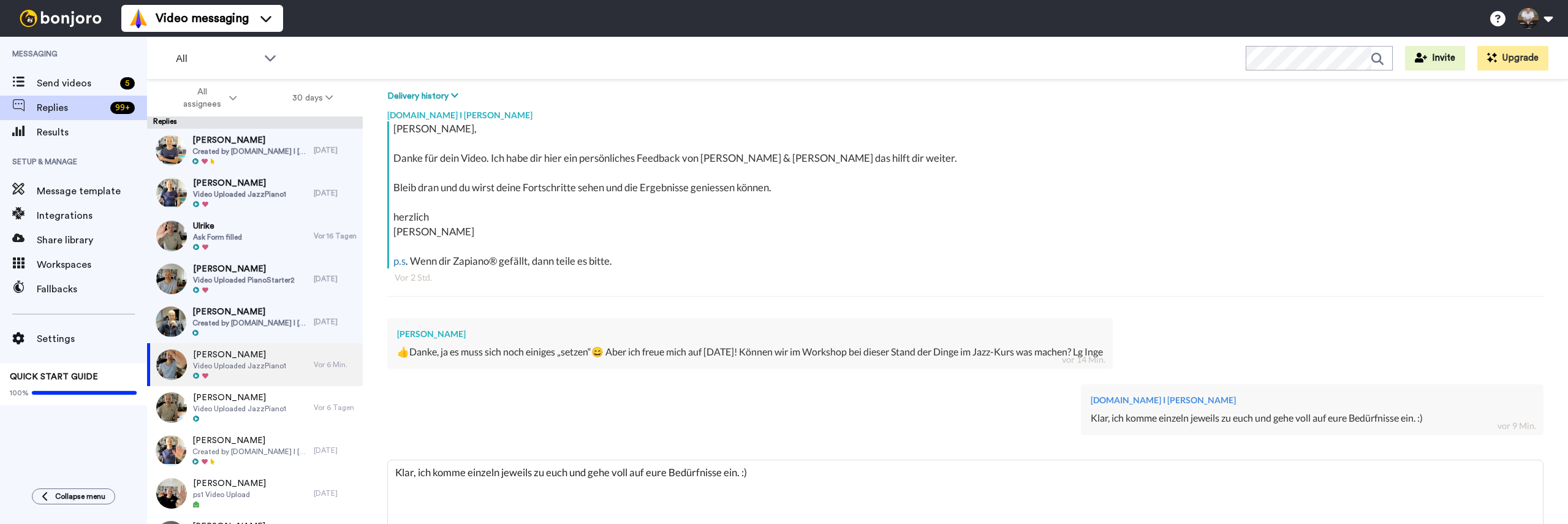
type textarea "x"
